Goal: Information Seeking & Learning: Find specific fact

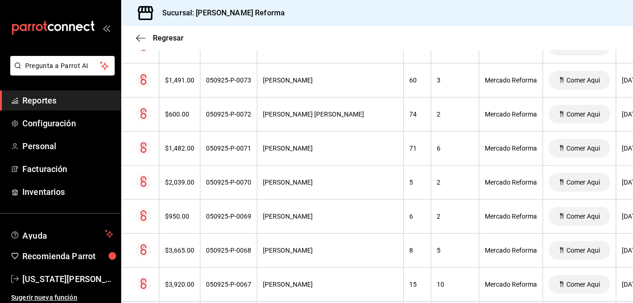
scroll to position [55, 0]
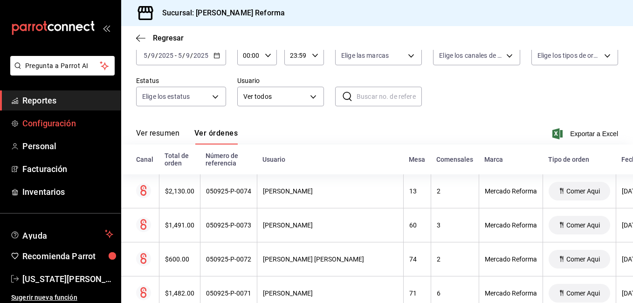
drag, startPoint x: 42, startPoint y: 97, endPoint x: 111, endPoint y: 123, distance: 73.5
click at [42, 97] on span "Reportes" at bounding box center [67, 100] width 91 height 13
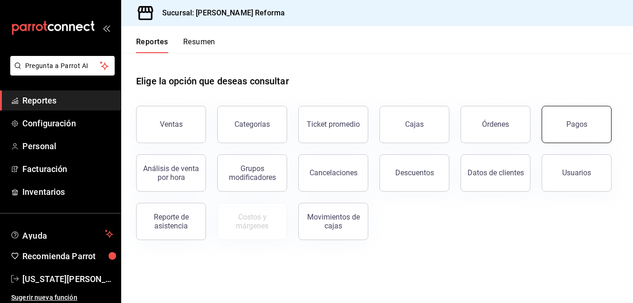
click at [591, 132] on button "Pagos" at bounding box center [577, 124] width 70 height 37
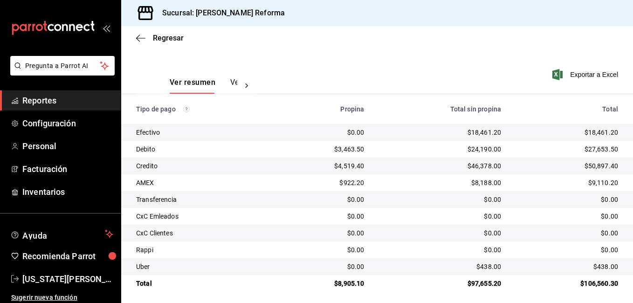
scroll to position [125, 0]
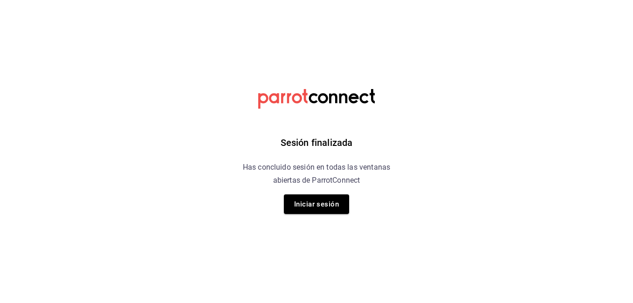
click at [251, 175] on h6 "Has concluido sesión en todas las ventanas abiertas de ParrotConnect" at bounding box center [316, 174] width 171 height 26
click at [237, 211] on div "Sesión finalizada Has concluido sesión en todas las ventanas abiertas de Parrot…" at bounding box center [317, 151] width 236 height 303
click at [332, 206] on button "Iniciar sesión" at bounding box center [316, 205] width 65 height 20
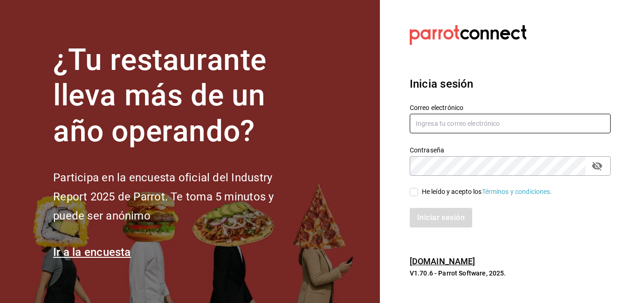
type input "[US_STATE][EMAIL_ADDRESS][PERSON_NAME][DOMAIN_NAME]"
click at [415, 192] on input "He leído y acepto los Términos y condiciones." at bounding box center [414, 192] width 8 height 8
checkbox input "true"
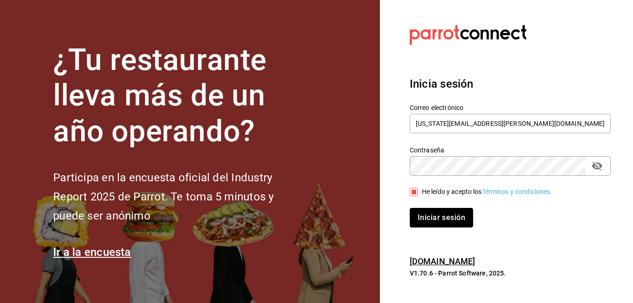
click at [424, 213] on button "Iniciar sesión" at bounding box center [441, 218] width 63 height 20
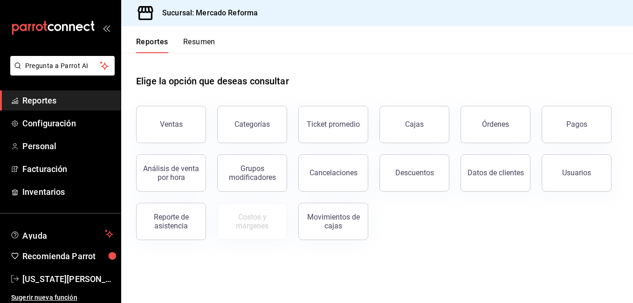
drag, startPoint x: 585, startPoint y: 127, endPoint x: 352, endPoint y: 234, distance: 257.0
click at [585, 127] on div "Pagos" at bounding box center [577, 124] width 21 height 9
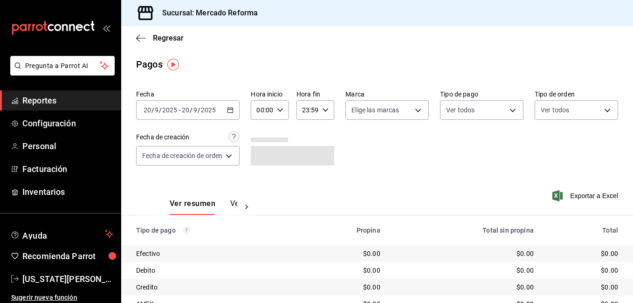
click at [187, 114] on div "[DATE] [DATE] - [DATE] [DATE]" at bounding box center [188, 110] width 104 height 20
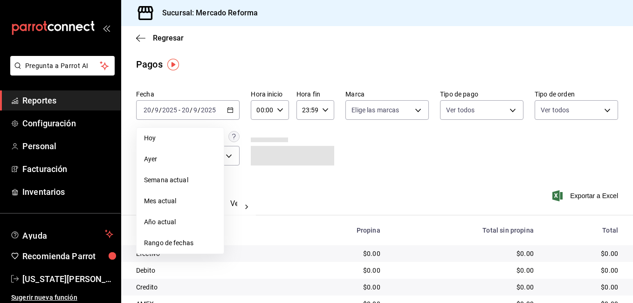
drag, startPoint x: 167, startPoint y: 155, endPoint x: 501, endPoint y: 183, distance: 335.2
click at [167, 156] on span "Ayer" at bounding box center [180, 159] width 72 height 10
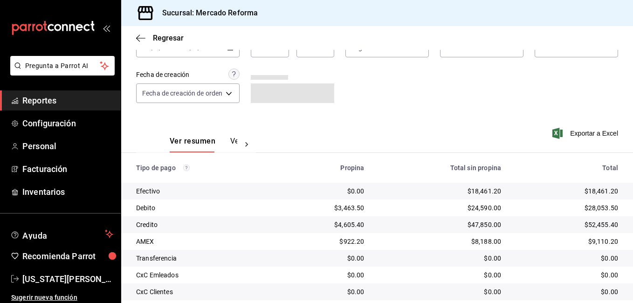
scroll to position [125, 0]
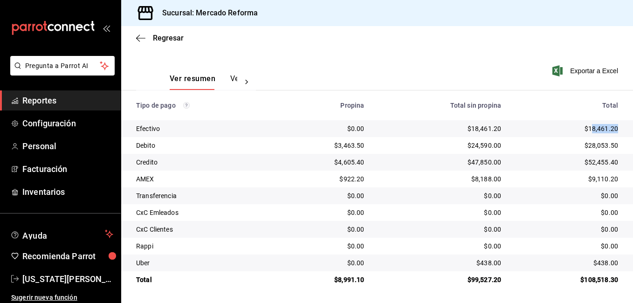
drag, startPoint x: 612, startPoint y: 128, endPoint x: 584, endPoint y: 127, distance: 28.5
click at [584, 127] on td "$18,461.20" at bounding box center [571, 128] width 125 height 17
copy div "18,461.20"
click at [587, 131] on div "$18,461.20" at bounding box center [567, 128] width 102 height 9
drag, startPoint x: 587, startPoint y: 131, endPoint x: 605, endPoint y: 131, distance: 18.2
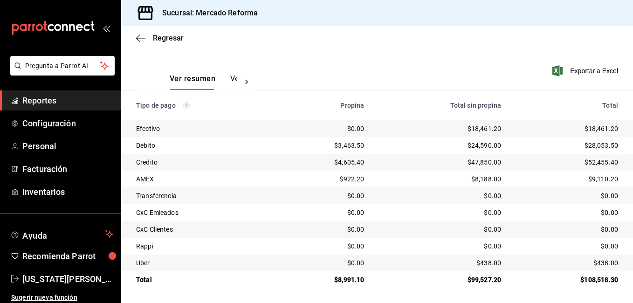
click at [605, 131] on div "$18,461.20" at bounding box center [567, 128] width 102 height 9
drag, startPoint x: 612, startPoint y: 129, endPoint x: 584, endPoint y: 128, distance: 28.0
click at [584, 128] on td "$18,461.20" at bounding box center [571, 128] width 125 height 17
copy div "18,461.20"
drag, startPoint x: 241, startPoint y: 117, endPoint x: 241, endPoint y: 107, distance: 9.3
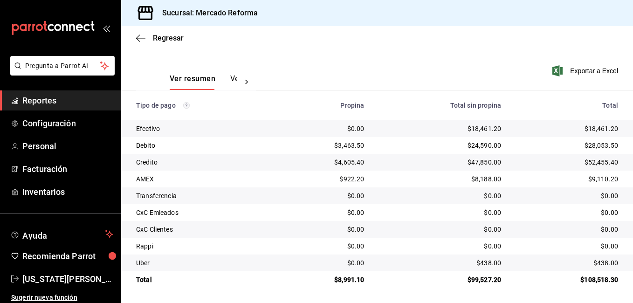
click at [242, 110] on th "Tipo de pago" at bounding box center [200, 105] width 158 height 30
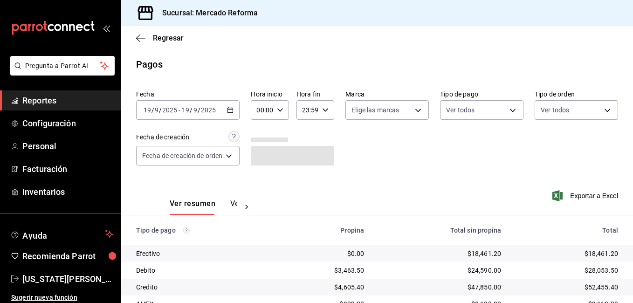
scroll to position [125, 0]
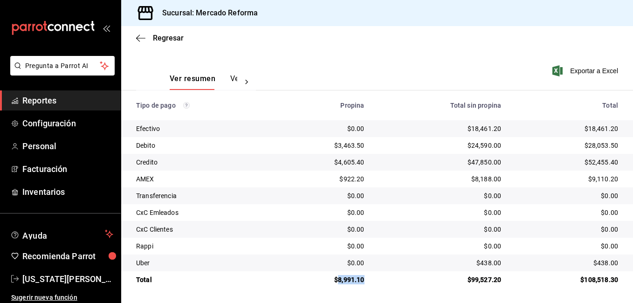
drag, startPoint x: 364, startPoint y: 279, endPoint x: 337, endPoint y: 279, distance: 27.1
click at [337, 279] on td "$8,991.10" at bounding box center [325, 279] width 93 height 17
click at [337, 279] on div "$8,991.10" at bounding box center [325, 279] width 78 height 9
drag, startPoint x: 337, startPoint y: 279, endPoint x: 307, endPoint y: 281, distance: 29.9
click at [307, 281] on div "$8,991.10" at bounding box center [325, 279] width 78 height 9
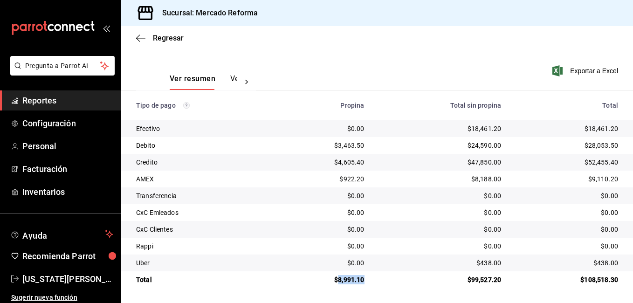
drag, startPoint x: 362, startPoint y: 279, endPoint x: 335, endPoint y: 282, distance: 27.2
click at [335, 282] on div "$8,991.10" at bounding box center [325, 279] width 78 height 9
copy div "8,991.10"
click at [47, 97] on span "Reportes" at bounding box center [67, 100] width 91 height 13
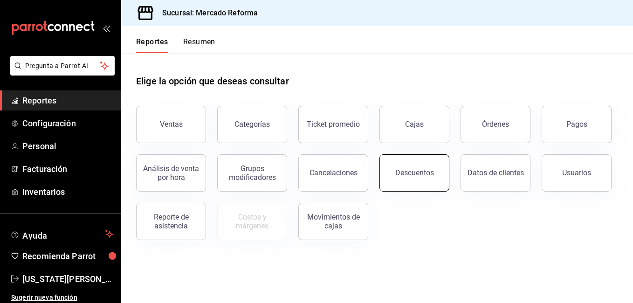
click at [436, 176] on button "Descuentos" at bounding box center [415, 172] width 70 height 37
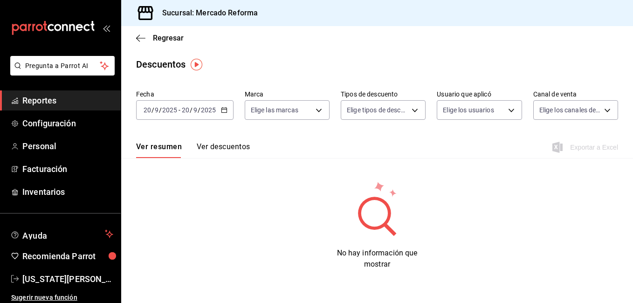
click at [205, 113] on input "2025" at bounding box center [209, 109] width 16 height 7
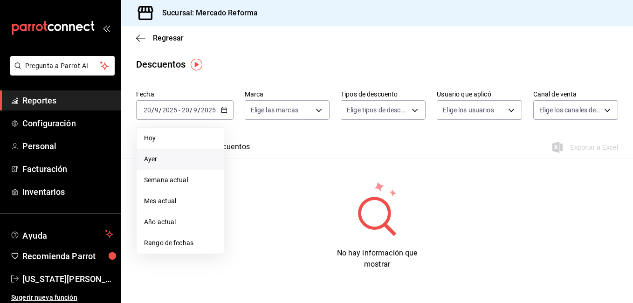
click at [156, 165] on li "Ayer" at bounding box center [180, 159] width 87 height 21
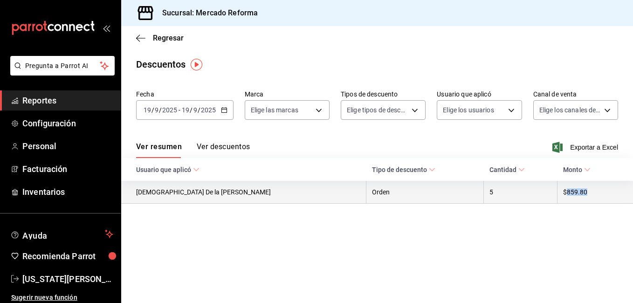
drag, startPoint x: 567, startPoint y: 193, endPoint x: 544, endPoint y: 193, distance: 22.4
click at [558, 193] on th "$859.80" at bounding box center [596, 192] width 76 height 23
copy th "859.80"
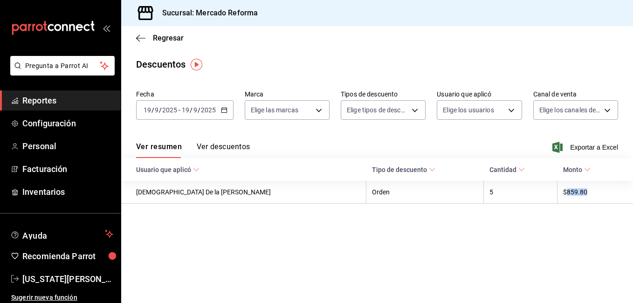
click at [59, 100] on span "Reportes" at bounding box center [67, 100] width 91 height 13
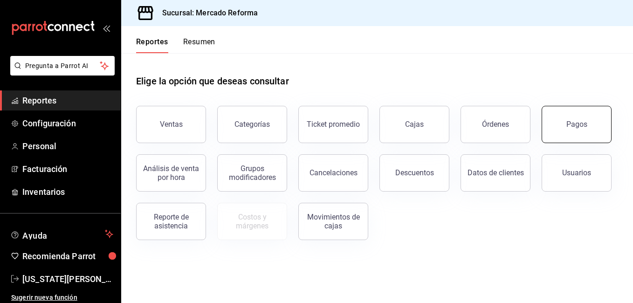
click at [591, 130] on button "Pagos" at bounding box center [577, 124] width 70 height 37
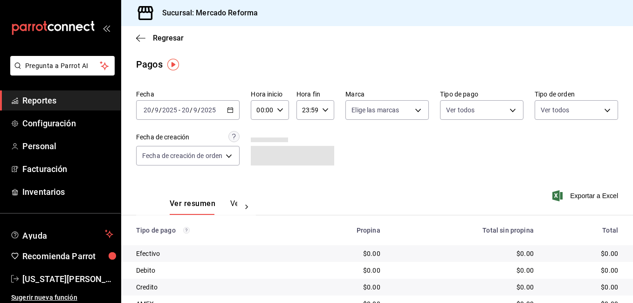
click at [185, 118] on div "2025-09-20 20 / 9 / 2025 - 2025-09-20 20 / 9 / 2025" at bounding box center [188, 110] width 104 height 20
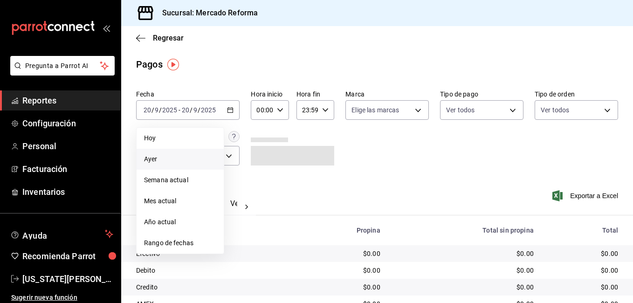
click at [174, 161] on span "Ayer" at bounding box center [180, 159] width 72 height 10
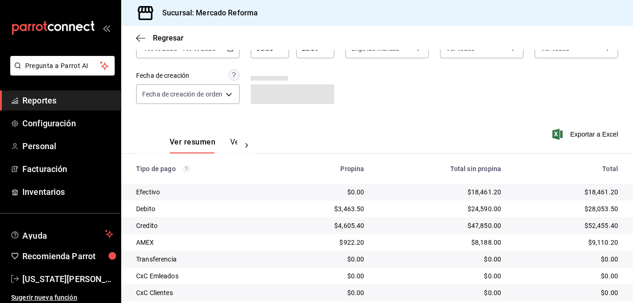
scroll to position [125, 0]
